Goal: Register for event/course

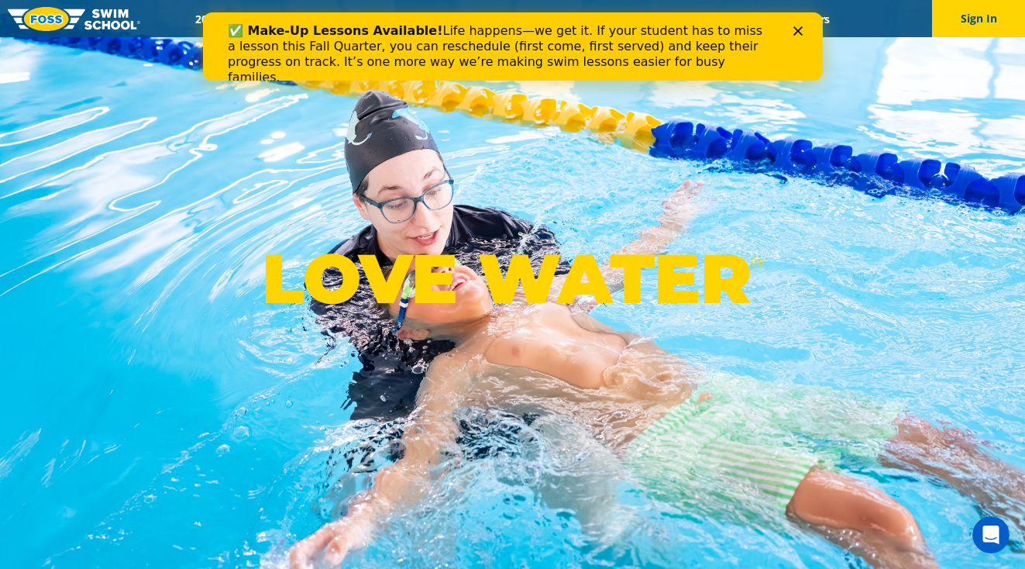
click at [801, 23] on div "✅ Make-Up Lessons Available! Life happens—we get it. If your student has to mis…" at bounding box center [512, 54] width 620 height 71
click at [792, 29] on div "✅ Make-Up Lessons Available! Life happens—we get it. If your student has to mis…" at bounding box center [512, 54] width 570 height 71
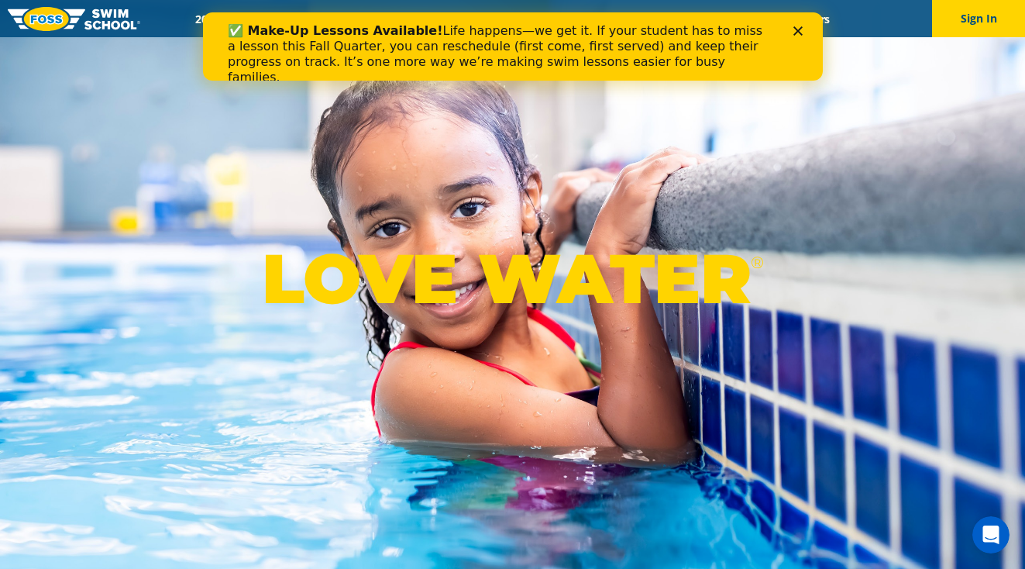
click at [803, 28] on div "Close" at bounding box center [799, 30] width 15 height 9
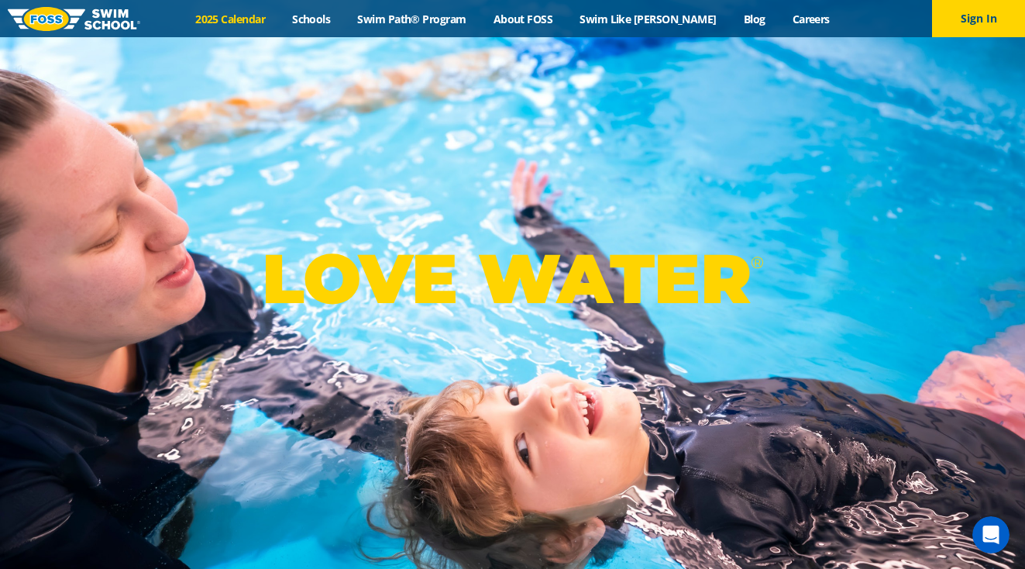
click at [264, 14] on link "2025 Calendar" at bounding box center [230, 19] width 97 height 15
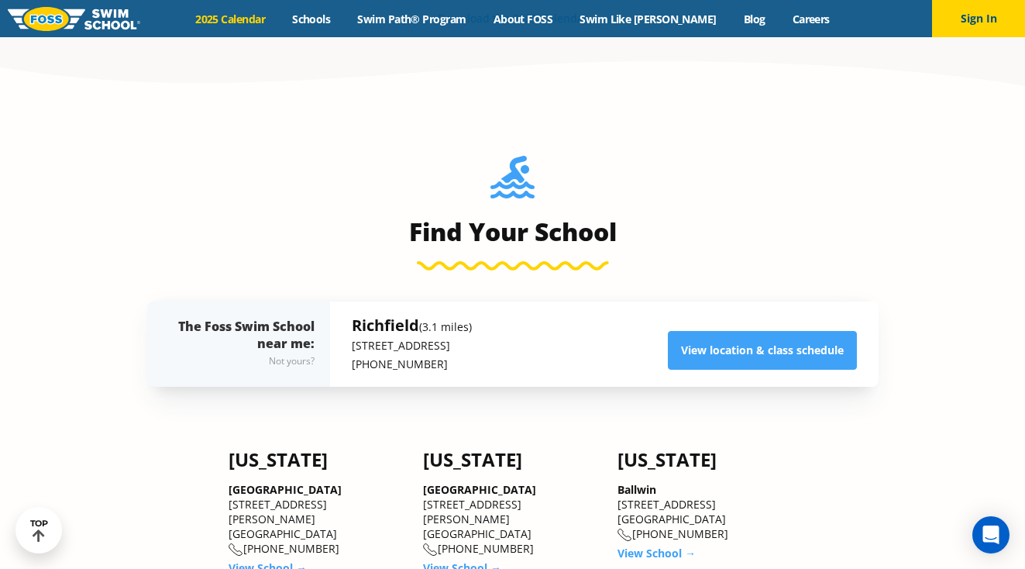
scroll to position [1002, 0]
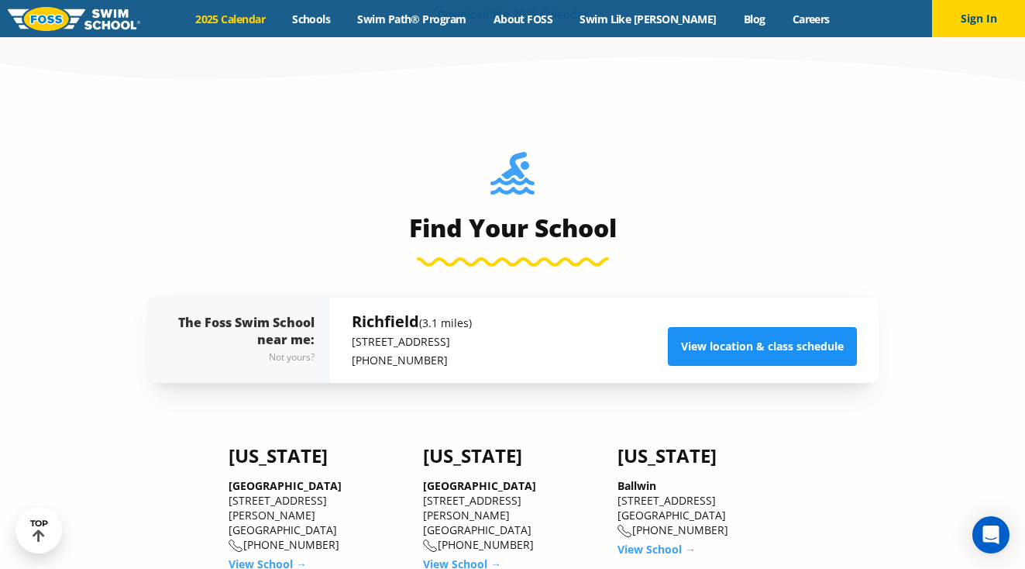
click at [710, 344] on link "View location & class schedule" at bounding box center [762, 346] width 189 height 39
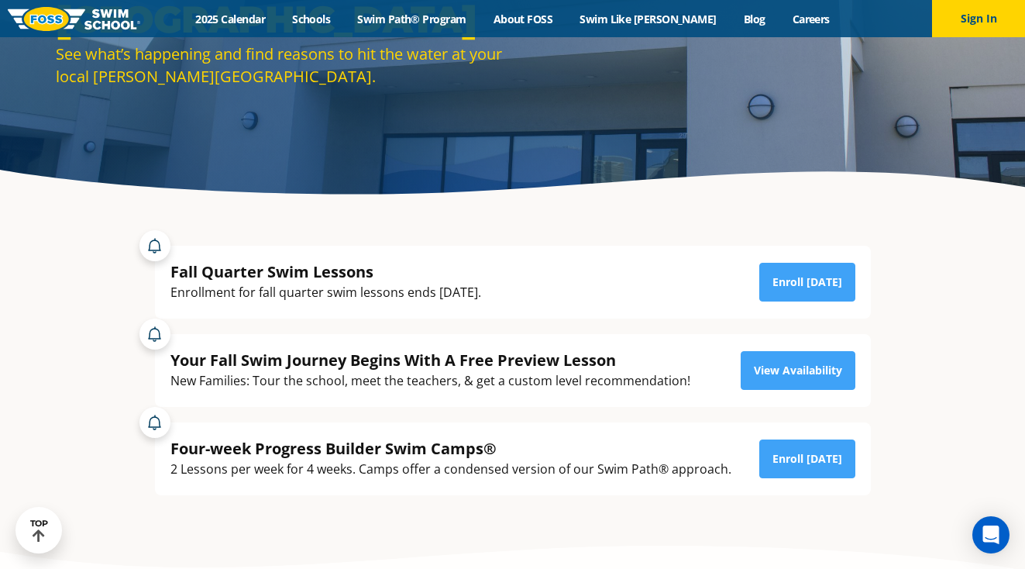
scroll to position [203, 0]
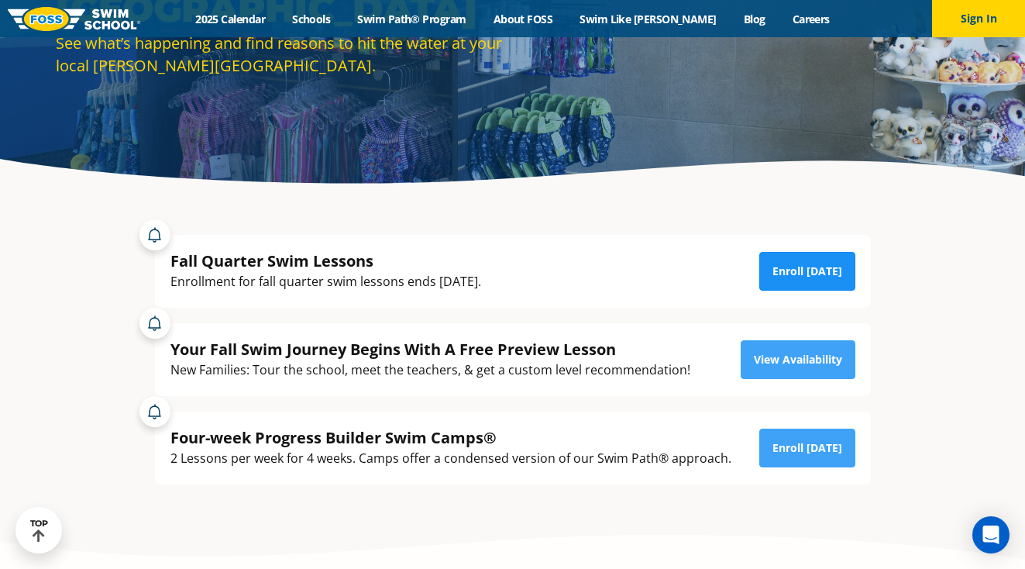
click at [803, 274] on link "Enroll Today" at bounding box center [807, 271] width 96 height 39
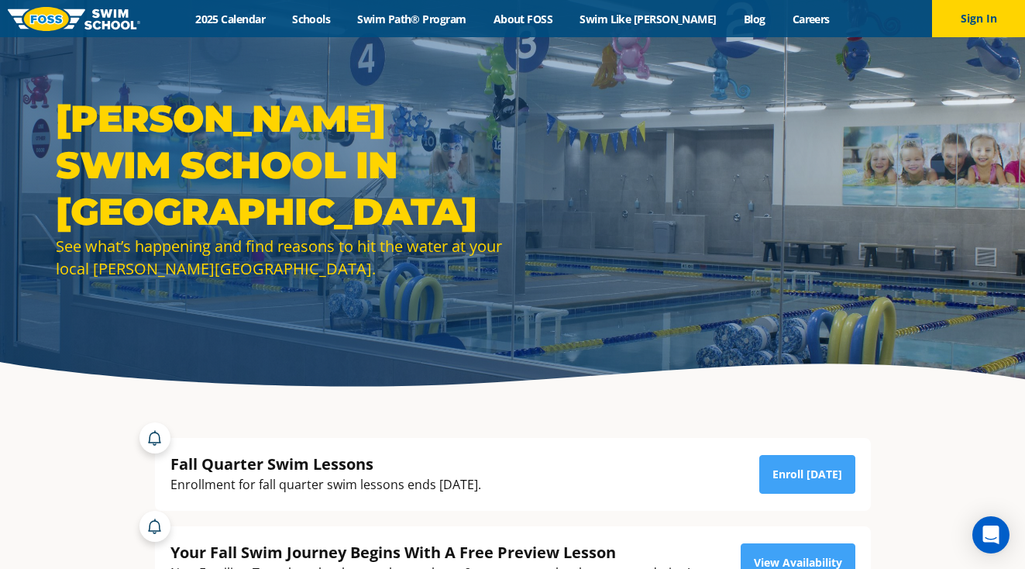
scroll to position [0, 0]
click at [270, 14] on link "2025 Calendar" at bounding box center [230, 19] width 97 height 15
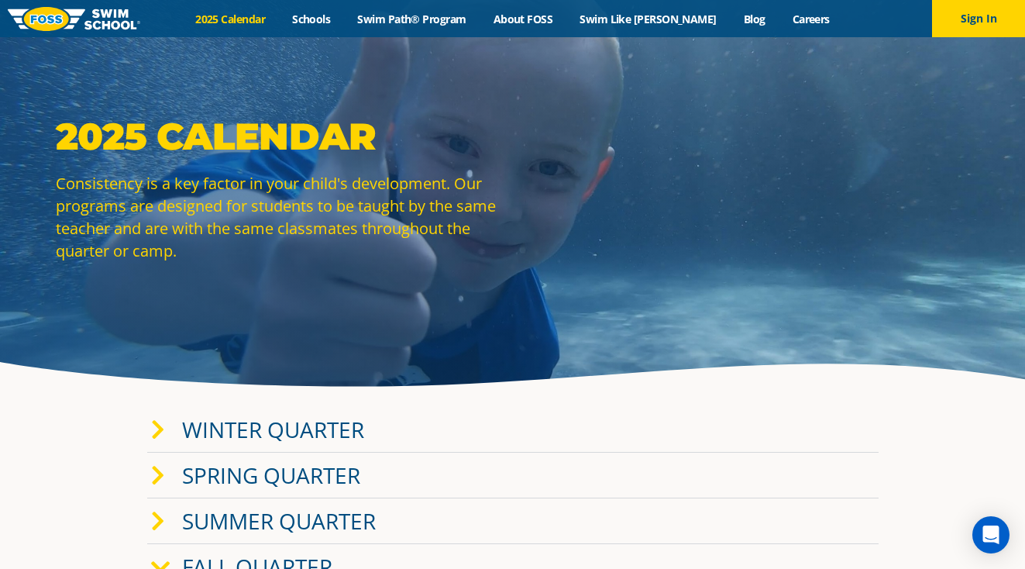
click at [328, 425] on link "Winter Quarter" at bounding box center [273, 428] width 182 height 29
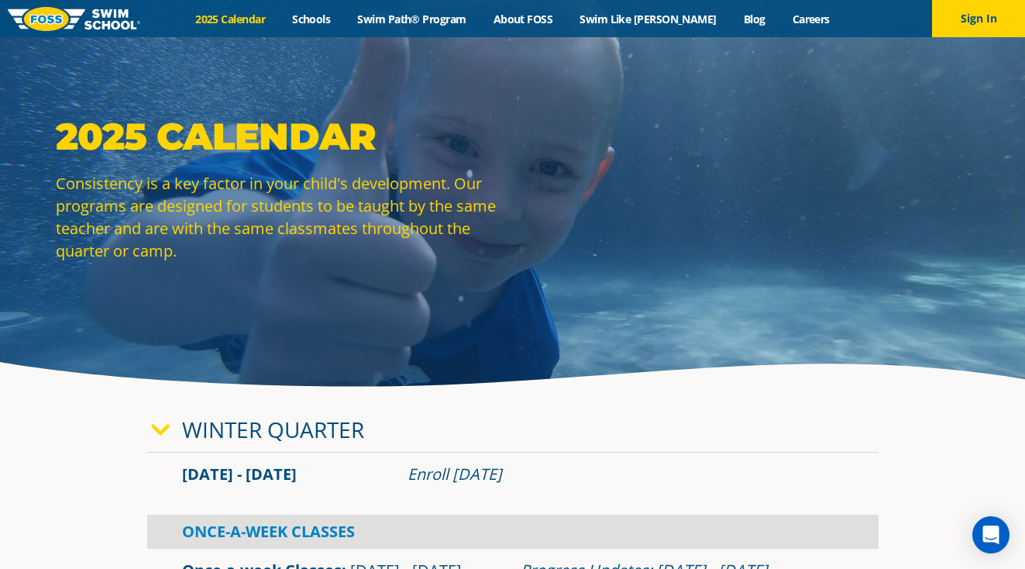
click at [255, 20] on link "2025 Calendar" at bounding box center [230, 19] width 97 height 15
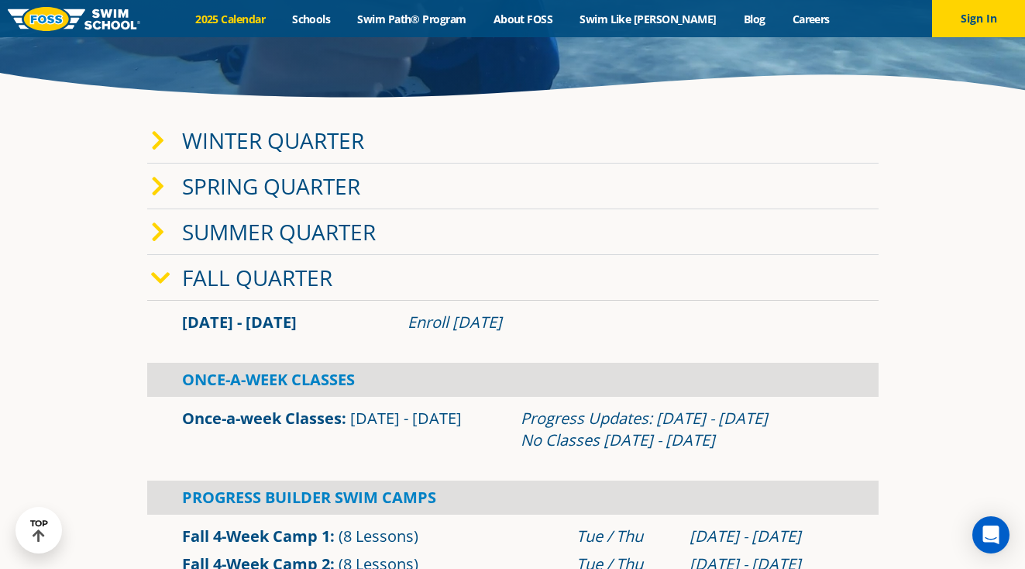
scroll to position [284, 0]
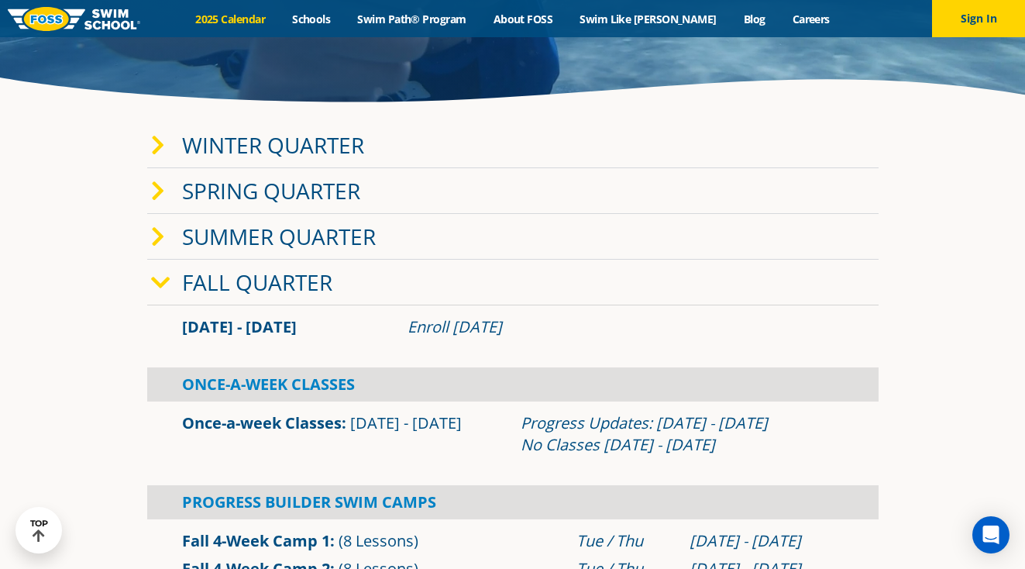
click at [280, 281] on link "Fall Quarter" at bounding box center [257, 281] width 150 height 29
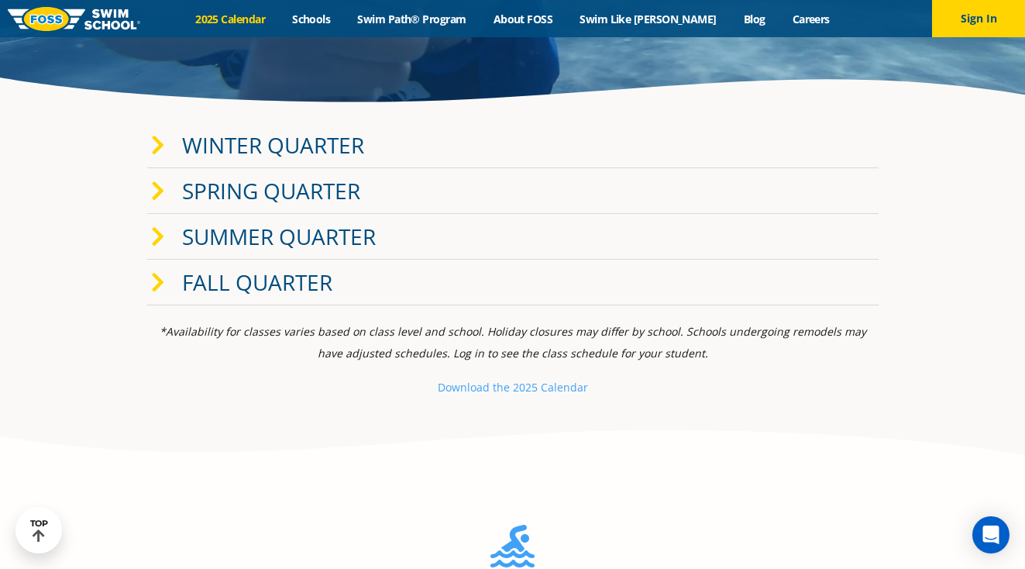
click at [280, 281] on link "Fall Quarter" at bounding box center [257, 281] width 150 height 29
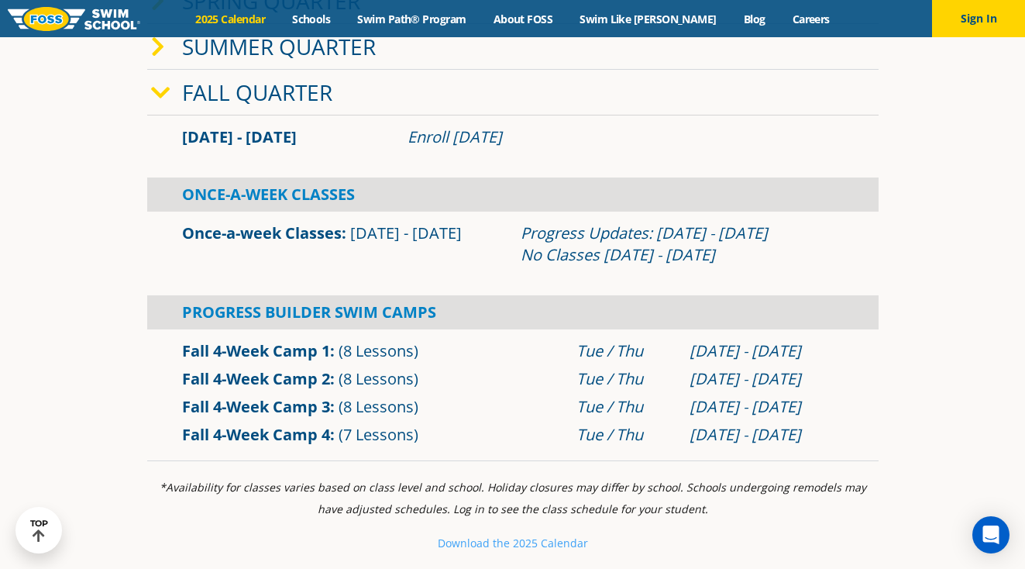
scroll to position [484, 0]
